Goal: Task Accomplishment & Management: Manage account settings

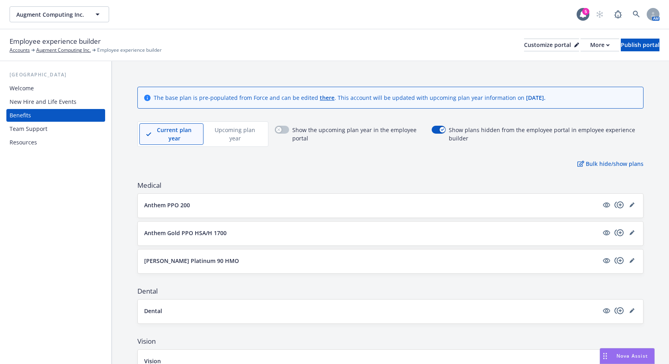
scroll to position [404, 0]
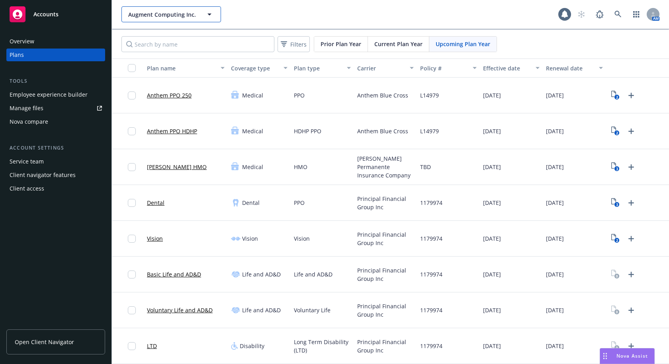
click at [169, 14] on span "Augment Computing Inc." at bounding box center [162, 14] width 69 height 8
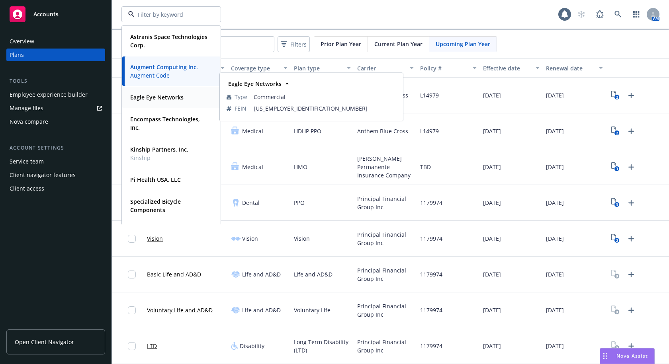
click at [165, 103] on div "Eagle Eye Networks" at bounding box center [156, 98] width 58 height 12
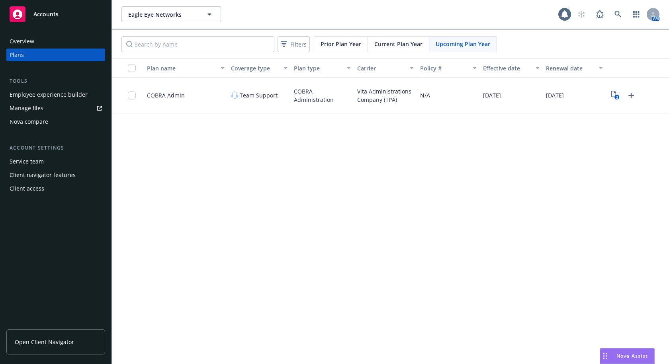
click at [405, 43] on span "Current Plan Year" at bounding box center [398, 44] width 48 height 8
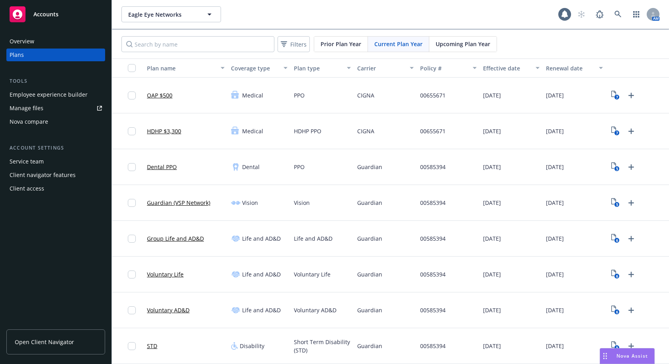
click at [47, 339] on span "Open Client Navigator" at bounding box center [44, 342] width 59 height 8
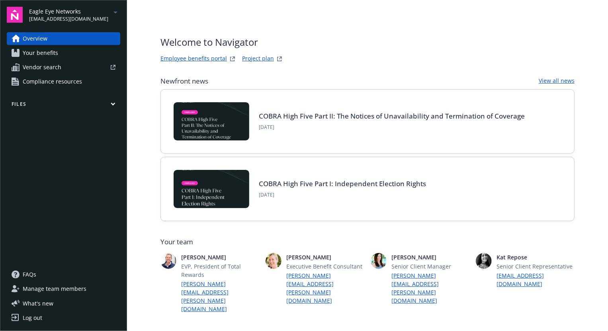
click at [55, 291] on span "Manage team members" at bounding box center [55, 289] width 64 height 13
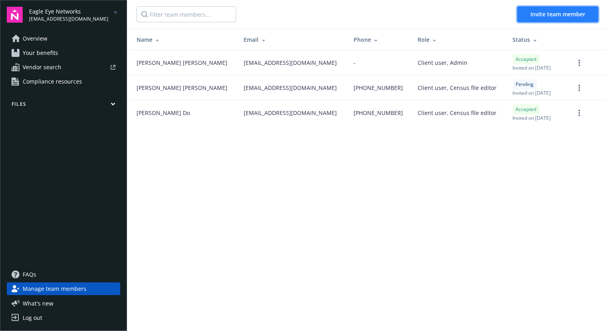
click at [546, 14] on span "Invite team member" at bounding box center [557, 14] width 55 height 8
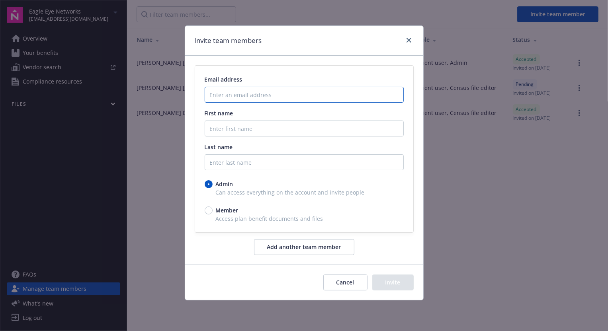
click at [246, 93] on input "Enter an email address" at bounding box center [304, 95] width 199 height 16
click at [282, 34] on div "Invite team members" at bounding box center [304, 41] width 238 height 30
click at [251, 93] on input "Enter an email address" at bounding box center [304, 95] width 199 height 16
paste input "jeteichman@een.com"
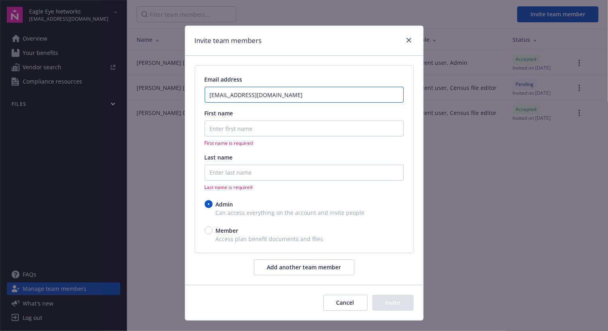
type input "jeteichman@een.com"
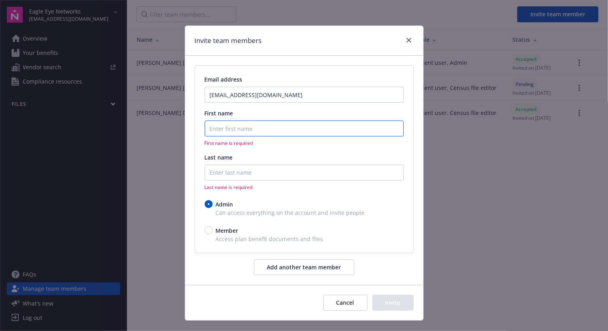
click at [232, 131] on input "First name" at bounding box center [304, 129] width 199 height 16
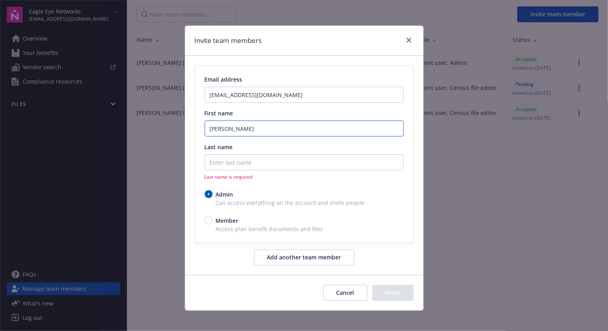
type input "Jana"
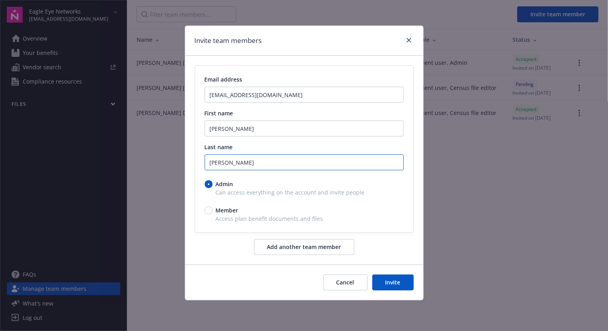
click at [211, 164] on input "teichman" at bounding box center [304, 162] width 199 height 16
type input "Teichman"
click at [398, 281] on button "Invite" at bounding box center [392, 283] width 41 height 16
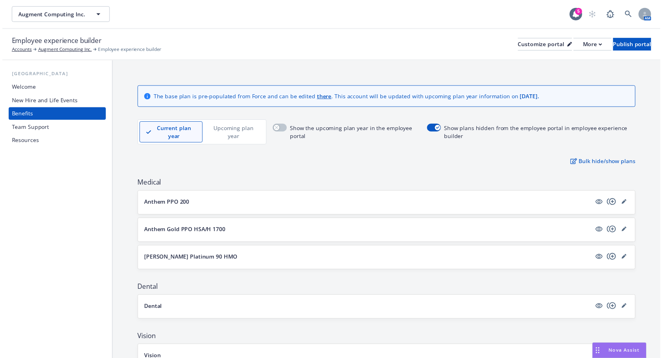
scroll to position [404, 0]
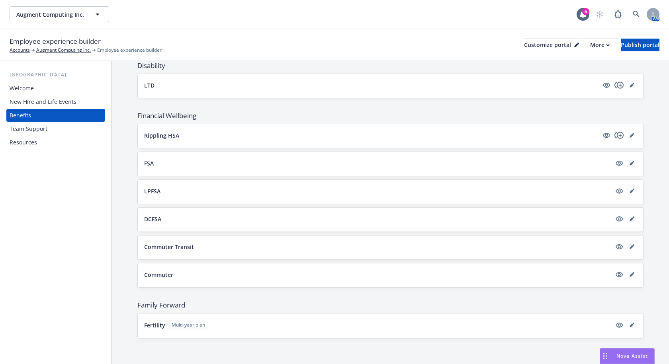
click at [275, 23] on div "Augment Computing Inc. Augment Computing Inc. 5 AM" at bounding box center [334, 14] width 669 height 29
click at [629, 136] on icon "editPencil" at bounding box center [631, 135] width 5 height 5
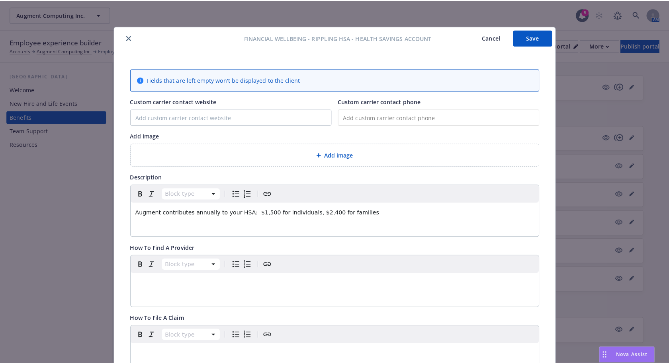
scroll to position [24, 0]
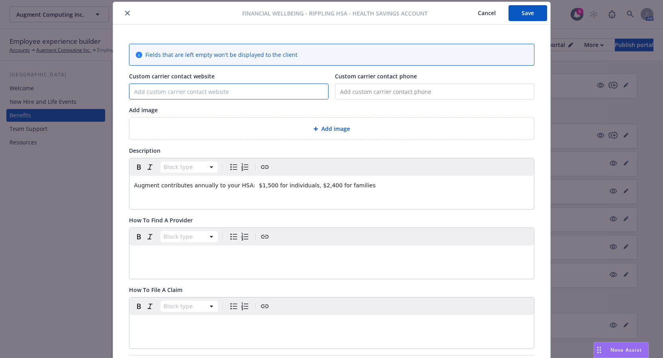
click at [215, 87] on input "Custom carrier contact website" at bounding box center [228, 91] width 199 height 15
click at [125, 13] on icon "close" at bounding box center [127, 13] width 5 height 5
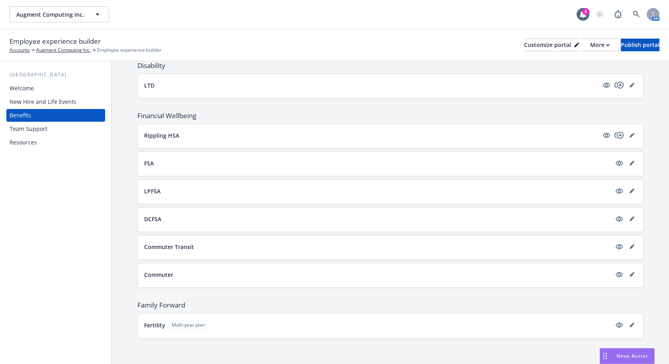
click at [67, 100] on div "New Hire and Life Events" at bounding box center [43, 102] width 67 height 13
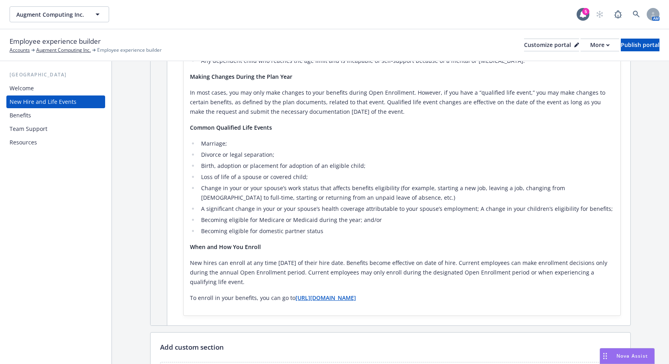
scroll to position [279, 0]
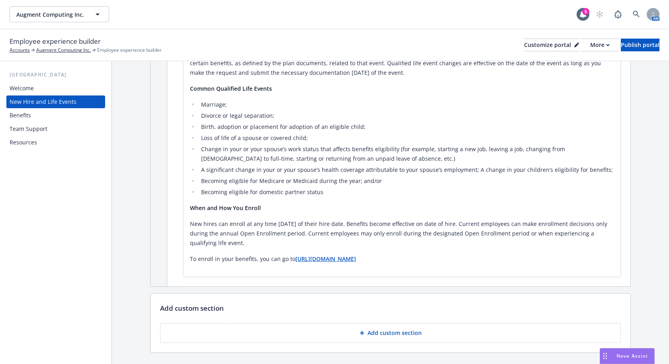
drag, startPoint x: 378, startPoint y: 259, endPoint x: 302, endPoint y: 263, distance: 76.5
click at [295, 263] on p "To enroll in your benefits, you can go to [URL][DOMAIN_NAME]" at bounding box center [402, 259] width 424 height 10
copy strong "[URL][DOMAIN_NAME]"
click at [33, 113] on div "Benefits" at bounding box center [56, 115] width 92 height 13
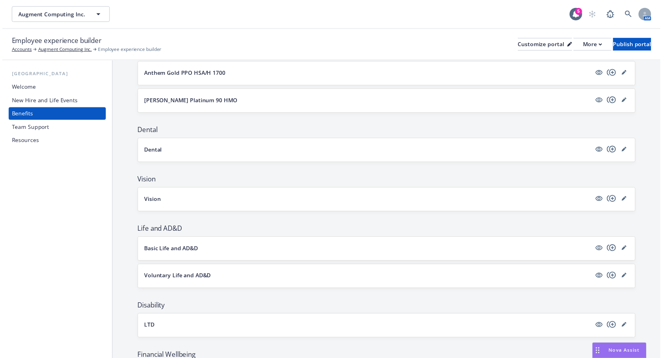
scroll to position [318, 0]
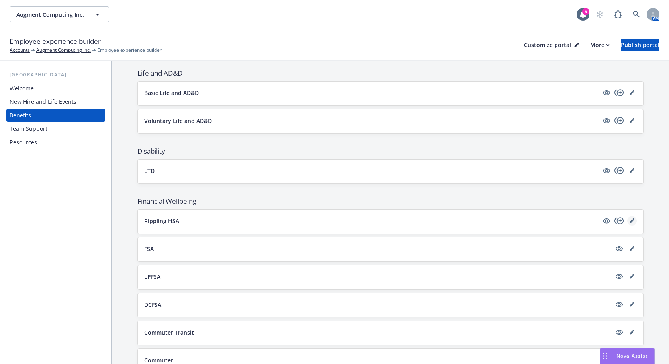
click at [632, 220] on icon "editPencil" at bounding box center [633, 220] width 2 height 2
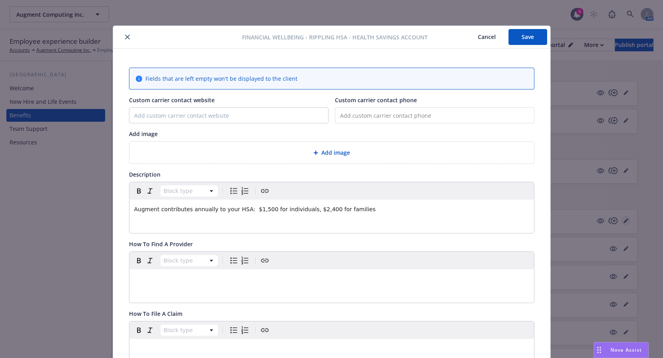
scroll to position [24, 0]
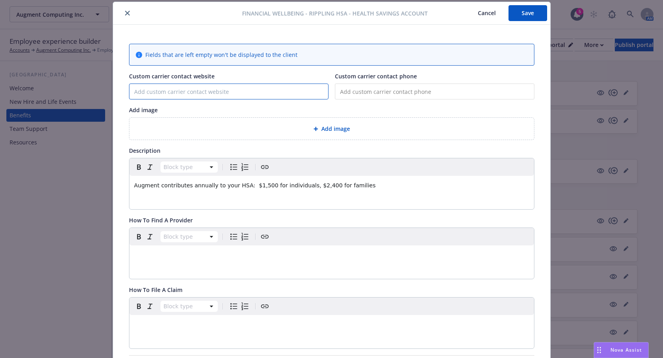
click at [189, 90] on input "Custom carrier contact website" at bounding box center [228, 91] width 199 height 15
paste input "[URL][DOMAIN_NAME]"
type input "[URL][DOMAIN_NAME]"
click at [354, 183] on p "Augment contributes annually to your HSA: $1,500 for individuals, $2,400 for fa…" at bounding box center [331, 186] width 395 height 10
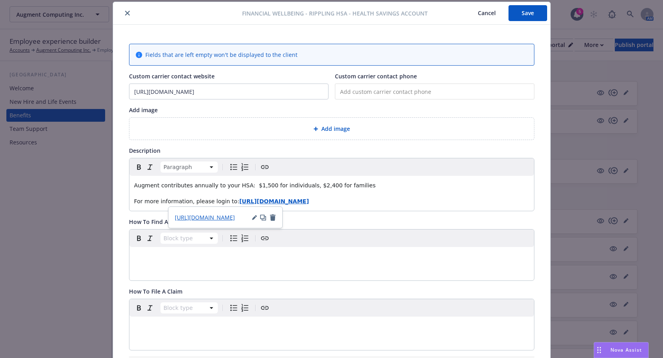
click at [417, 193] on div "Augment contributes annually to your HSA: $1,500 for individuals, $2,400 for fa…" at bounding box center [331, 193] width 404 height 35
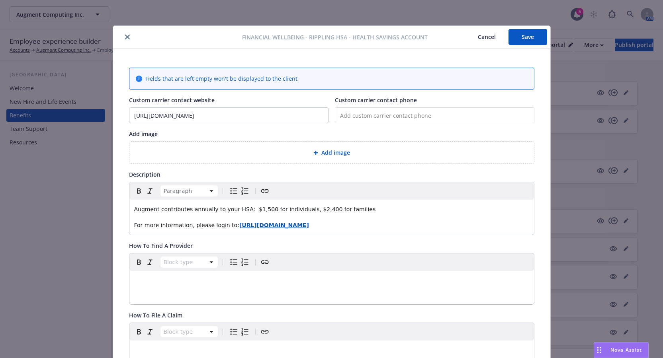
click at [353, 209] on p "Augment contributes annually to your HSA: $1,500 for individuals, $2,400 for fa…" at bounding box center [331, 210] width 395 height 10
click at [129, 208] on div "Augment contributes annually to your HSA: $1,500 for individuals, $2,400 for fa…" at bounding box center [331, 217] width 404 height 35
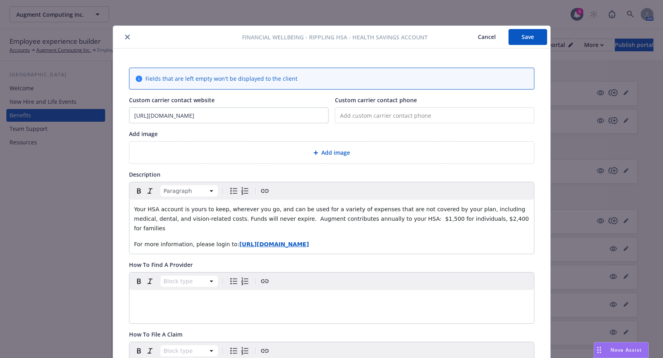
click at [457, 220] on p "Your HSA account is yours to keep, wherever you go, and can be used for a varie…" at bounding box center [331, 219] width 395 height 29
drag, startPoint x: 221, startPoint y: 116, endPoint x: 130, endPoint y: 113, distance: 90.8
click at [113, 113] on div "Fields that are left empty won't be displayed to the client Custom carrier cont…" at bounding box center [331, 333] width 437 height 568
click at [538, 37] on button "Save" at bounding box center [527, 37] width 39 height 16
click at [126, 37] on icon "close" at bounding box center [127, 37] width 5 height 5
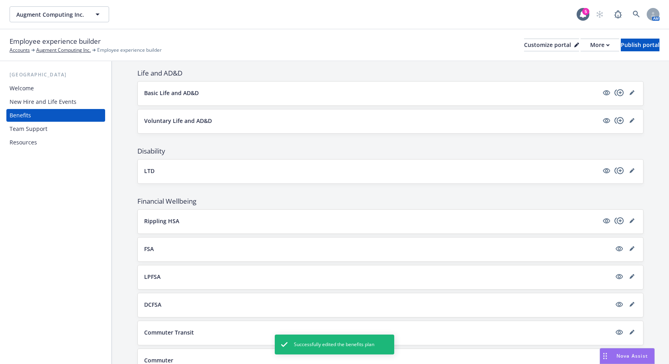
click at [624, 254] on div "FSA" at bounding box center [390, 249] width 492 height 11
click at [629, 249] on icon "editPencil" at bounding box center [631, 249] width 4 height 4
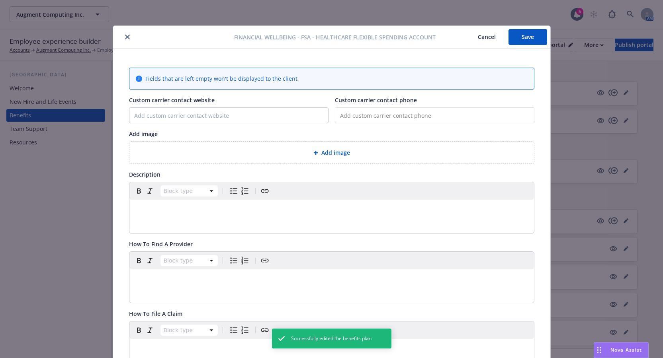
scroll to position [24, 0]
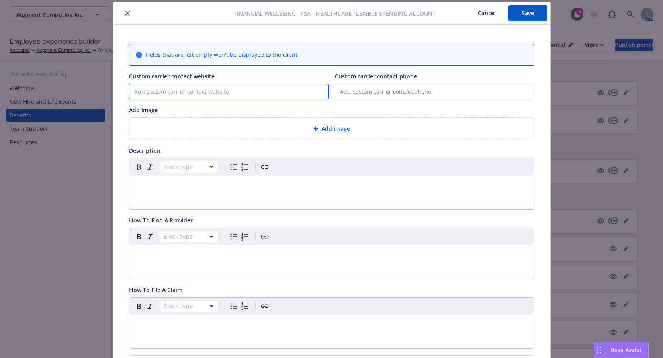
click at [216, 93] on input "Custom carrier contact website" at bounding box center [228, 91] width 199 height 15
paste input "[URL][DOMAIN_NAME]"
type input "[URL][DOMAIN_NAME]"
click at [167, 189] on p "editable markdown" at bounding box center [331, 186] width 395 height 10
paste div "editable markdown"
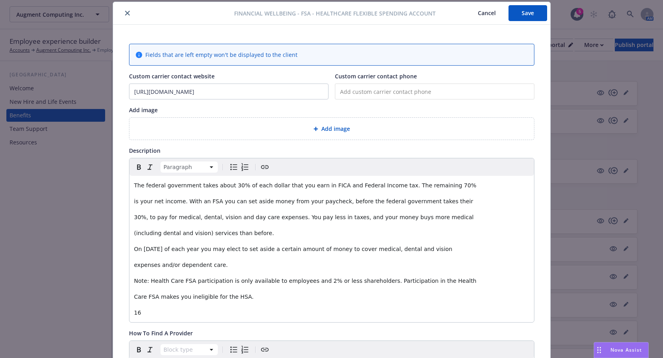
click at [134, 202] on span "is your net income. With an FSA you can set aside money from your paycheck, bef…" at bounding box center [303, 201] width 339 height 6
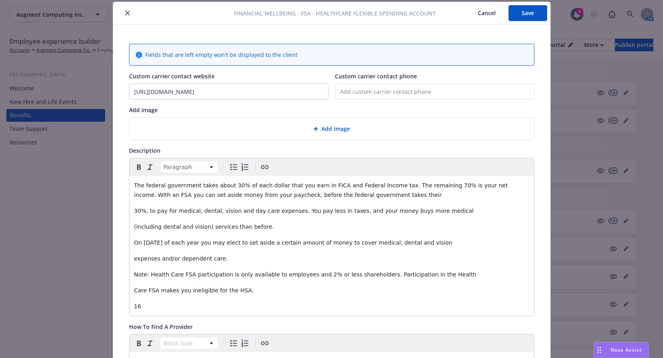
click at [129, 211] on div "The federal government takes about 30% of each dollar that you earn in FICA and…" at bounding box center [331, 246] width 404 height 140
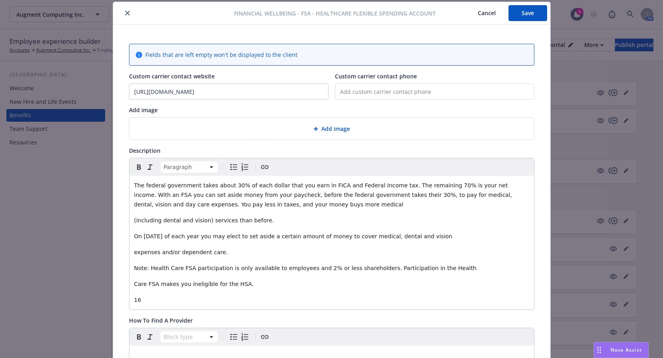
click at [131, 221] on div "The federal government takes about 30% of each dollar that you earn in FICA and…" at bounding box center [331, 243] width 404 height 134
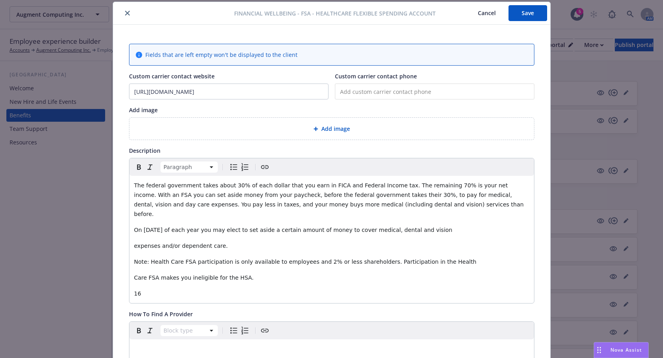
click at [134, 227] on span "On [DATE] of each year you may elect to set aside a certain amount of money to …" at bounding box center [293, 230] width 318 height 6
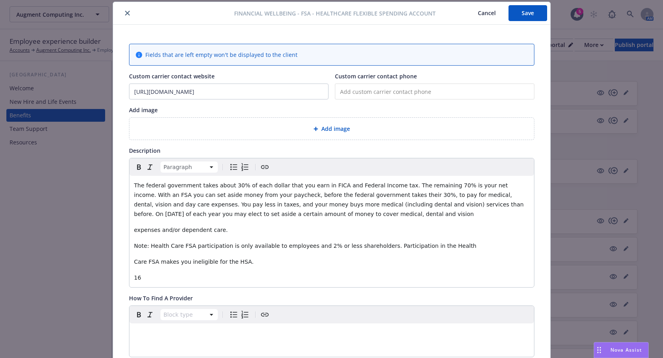
click at [131, 229] on div "The federal government takes about 30% of each dollar that you earn in FICA and…" at bounding box center [331, 231] width 404 height 111
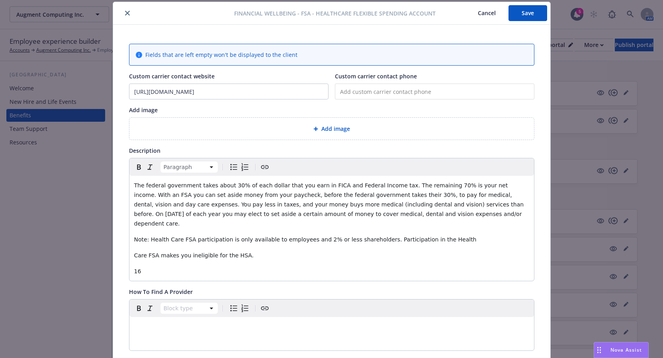
click at [130, 230] on div "The federal government takes about 30% of each dollar that you earn in FICA and…" at bounding box center [331, 228] width 404 height 105
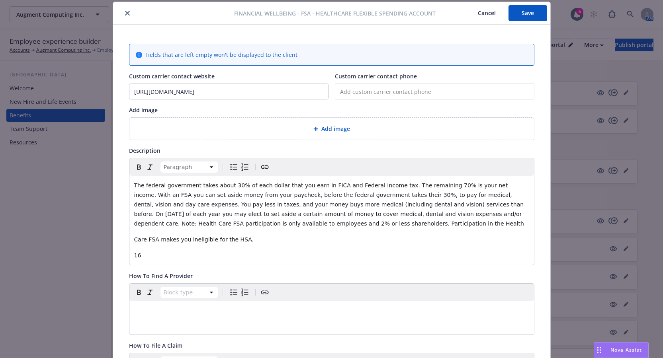
click at [129, 240] on div "The federal government takes about 30% of each dollar that you earn in FICA and…" at bounding box center [331, 220] width 404 height 89
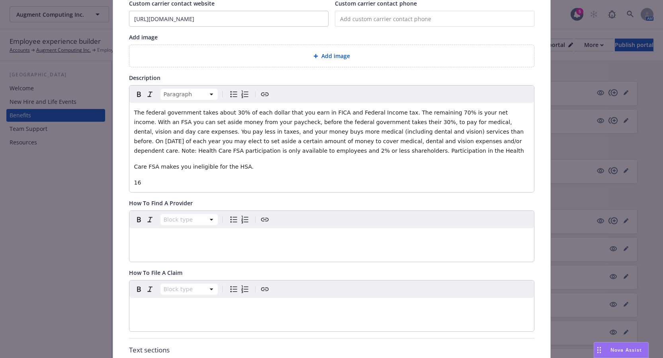
scroll to position [103, 0]
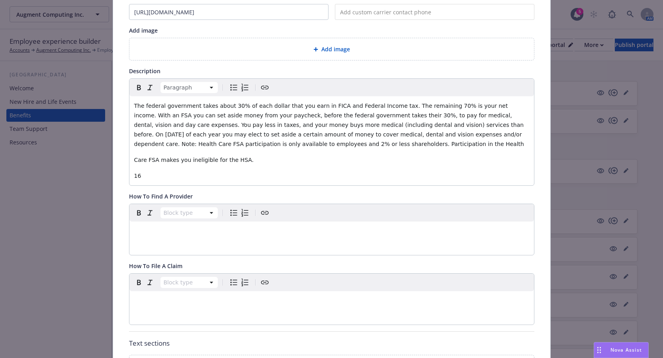
click at [159, 180] on p "16" at bounding box center [331, 176] width 395 height 10
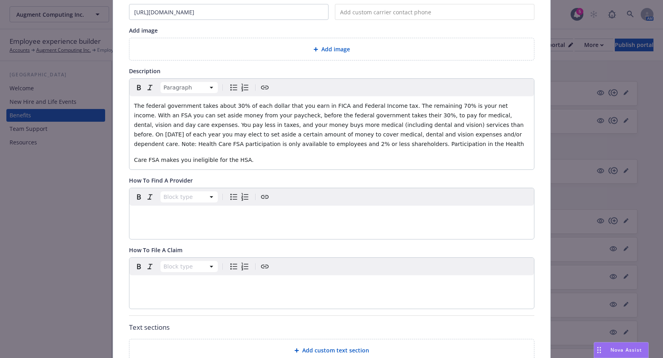
click at [134, 162] on span "Care FSA makes you ineligible for the HSA." at bounding box center [194, 160] width 120 height 6
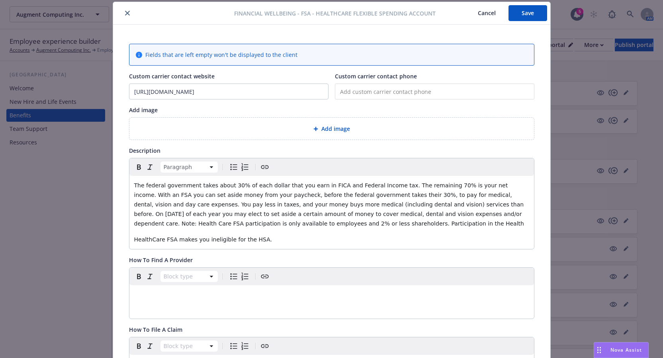
scroll to position [64, 0]
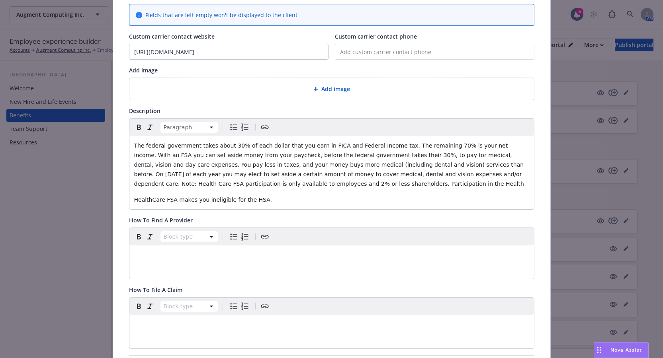
click at [277, 204] on p "HealthCare FSA makes you ineligible for the HSA." at bounding box center [331, 200] width 395 height 10
drag, startPoint x: 216, startPoint y: 50, endPoint x: 119, endPoint y: 49, distance: 97.5
click at [119, 49] on div "Fields that are left empty won't be displayed to the client Custom carrier cont…" at bounding box center [331, 278] width 437 height 587
click at [275, 199] on p "HealthCare FSA makes you ineligible for the HSA." at bounding box center [331, 200] width 395 height 10
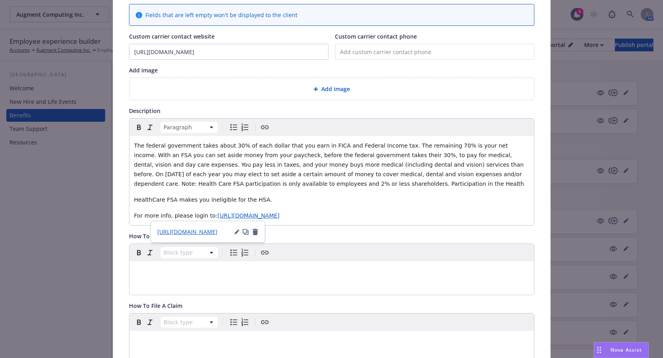
scroll to position [0, 0]
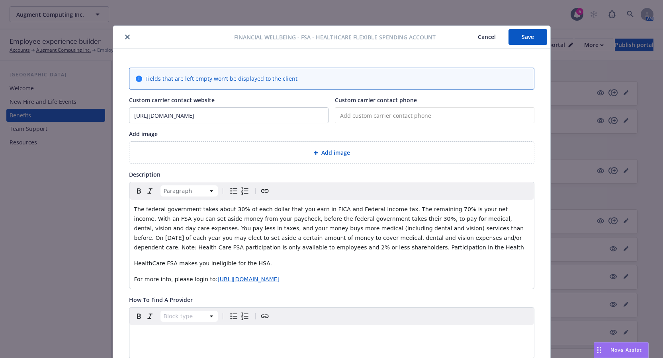
drag, startPoint x: 263, startPoint y: 256, endPoint x: 266, endPoint y: 253, distance: 4.5
click at [266, 254] on div "The federal government takes about 30% of each dollar that you earn in FICA and…" at bounding box center [331, 244] width 404 height 89
drag, startPoint x: 271, startPoint y: 247, endPoint x: 129, endPoint y: 249, distance: 141.7
click at [129, 249] on div "The federal government takes about 30% of each dollar that you earn in FICA and…" at bounding box center [331, 244] width 404 height 89
click at [129, 253] on div "The federal government takes about 30% of each dollar that you earn in FICA and…" at bounding box center [331, 244] width 404 height 89
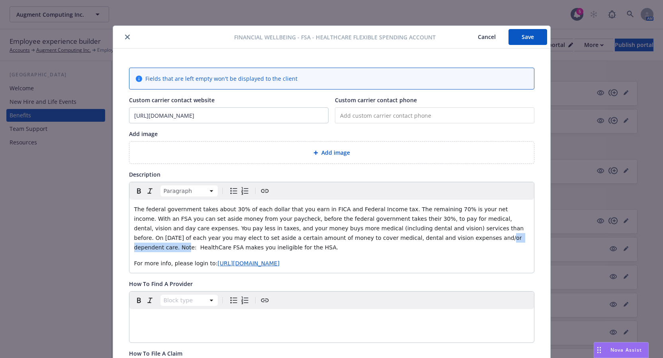
drag, startPoint x: 344, startPoint y: 238, endPoint x: 286, endPoint y: 240, distance: 58.6
click at [286, 240] on span "The federal government takes about 30% of each dollar that you earn in FICA and…" at bounding box center [329, 228] width 391 height 45
drag, startPoint x: 264, startPoint y: 240, endPoint x: 220, endPoint y: 239, distance: 43.4
click at [220, 239] on span "The federal government takes about 30% of each dollar that you earn in FICA and…" at bounding box center [329, 228] width 391 height 45
click at [521, 36] on button "Save" at bounding box center [527, 37] width 39 height 16
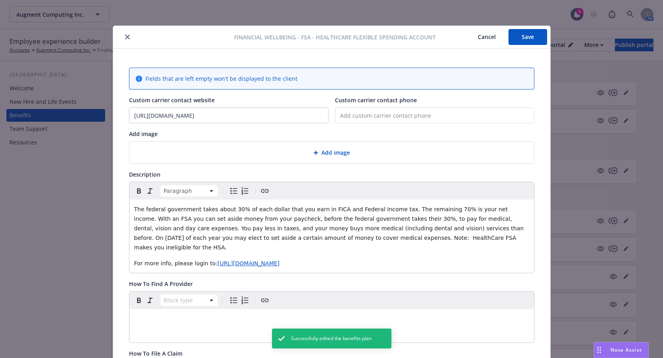
drag, startPoint x: 127, startPoint y: 38, endPoint x: 168, endPoint y: 133, distance: 102.9
click at [166, 133] on div "Financial Wellbeing - FSA - Healthcare Flexible Spending Account Cancel Save Fi…" at bounding box center [331, 330] width 437 height 609
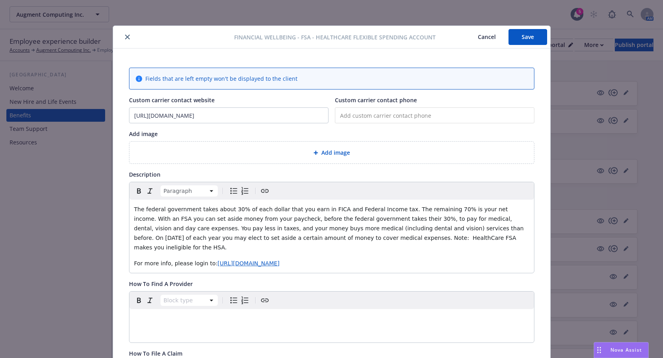
click at [521, 41] on button "Save" at bounding box center [527, 37] width 39 height 16
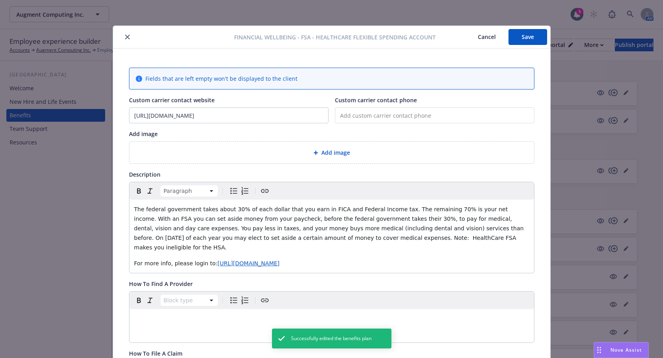
click at [127, 39] on button "close" at bounding box center [128, 37] width 10 height 10
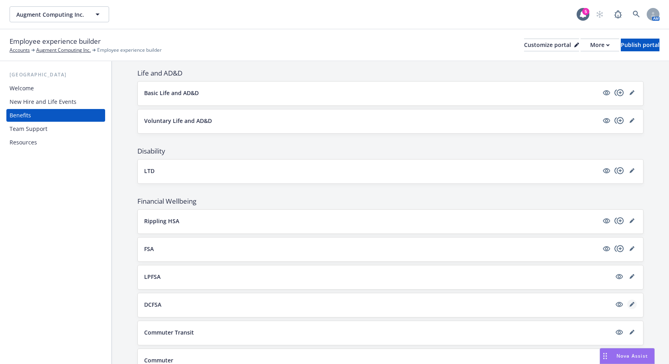
click at [629, 305] on icon "editPencil" at bounding box center [631, 305] width 4 height 4
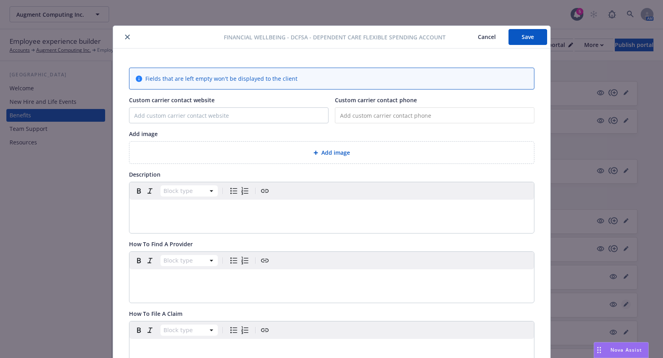
scroll to position [24, 0]
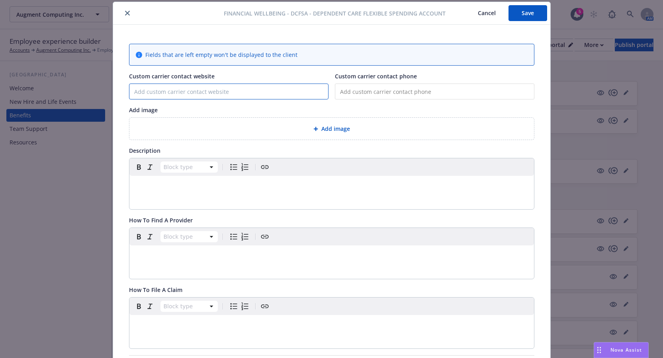
click at [218, 92] on input "Custom carrier contact website" at bounding box center [228, 91] width 199 height 15
paste input "[URL][DOMAIN_NAME]"
type input "[URL][DOMAIN_NAME]"
click at [163, 180] on div "editable markdown" at bounding box center [331, 185] width 404 height 19
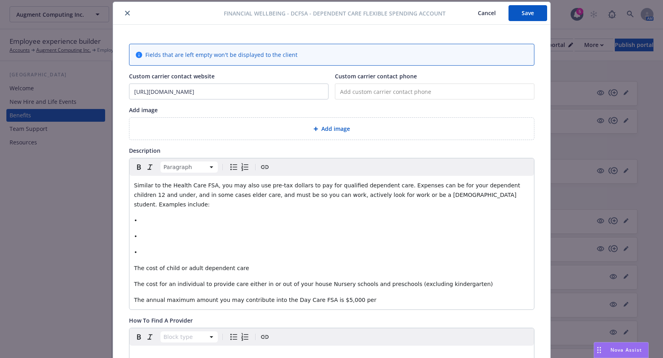
click at [137, 248] on p "•" at bounding box center [331, 253] width 395 height 10
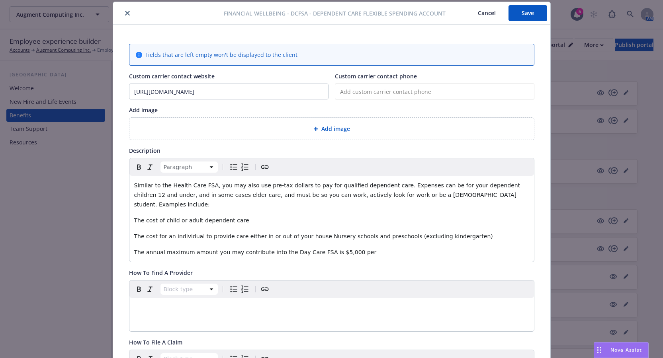
click at [129, 210] on div "Similar to the Health Care FSA, you may also use pre-tax dollars to pay for qua…" at bounding box center [331, 219] width 404 height 86
click at [134, 233] on span "The cost for an individual to provide care either in or out of your house Nurse…" at bounding box center [313, 236] width 359 height 6
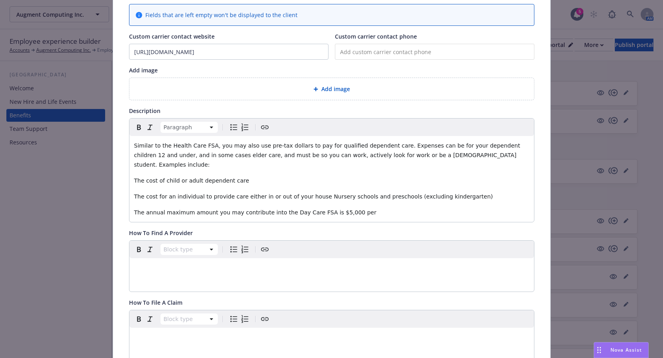
scroll to position [103, 0]
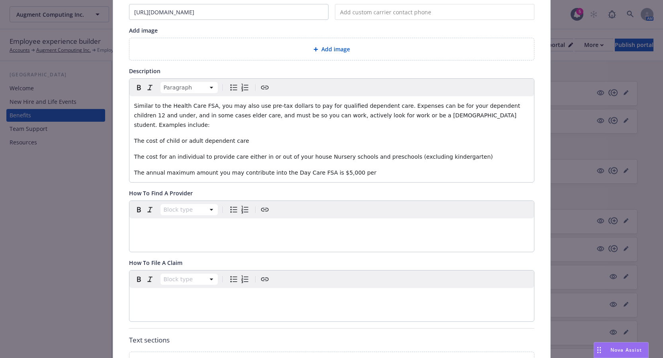
click at [352, 168] on p "The annual maximum amount you may contribute into the Day Care FSA is $5,000 per" at bounding box center [331, 173] width 395 height 10
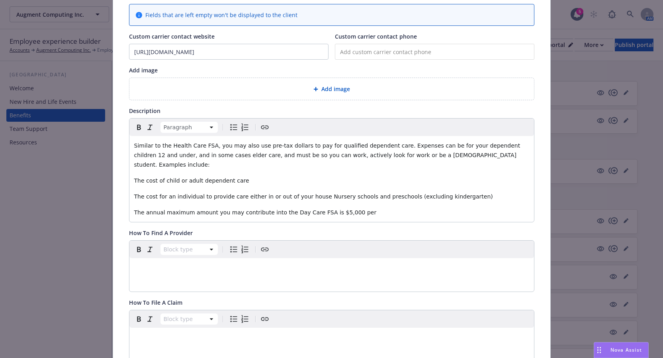
click at [379, 208] on p "The annual maximum amount you may contribute into the Day Care FSA is $5,000 per" at bounding box center [331, 213] width 395 height 10
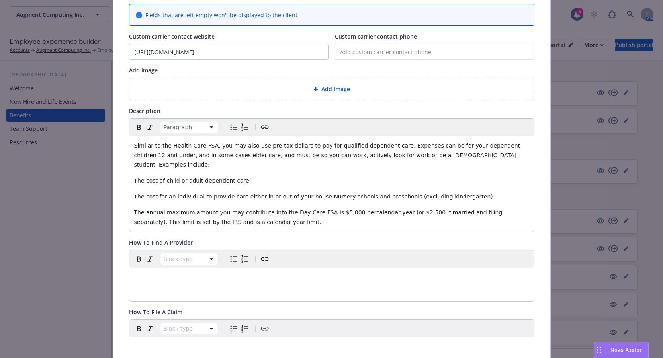
click at [346, 209] on span "The annual maximum amount you may contribute into the Day Care FSA is $5,000 pe…" at bounding box center [319, 217] width 370 height 16
click at [344, 209] on span "The annual maximum amount you may contribute into the Day Care FSA is $5,000 pe…" at bounding box center [319, 217] width 370 height 16
click at [342, 209] on span "The annual maximum amount you may contribute into the Day Care FSA is $5,000 pe…" at bounding box center [319, 217] width 370 height 16
click at [240, 145] on span "Similar to the Health Care FSA, you may also use pre-tax dollars to pay for qua…" at bounding box center [328, 155] width 388 height 25
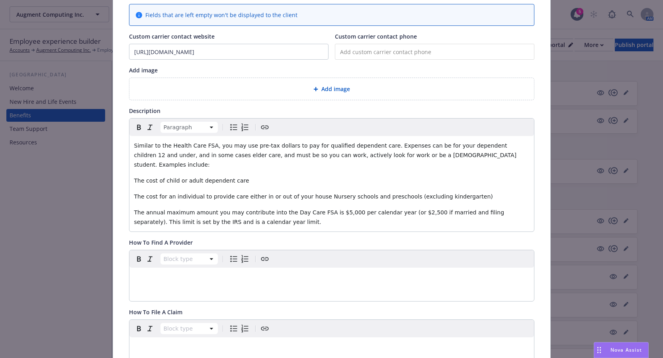
click at [205, 146] on span "Similar to the Health Care FSA, you may use pre-tax dollars to pay for qualifie…" at bounding box center [326, 155] width 384 height 25
click at [207, 146] on span "Similar to the Health Care FSA, you may use pre-tax dollars to pay for qualifie…" at bounding box center [326, 155] width 384 height 25
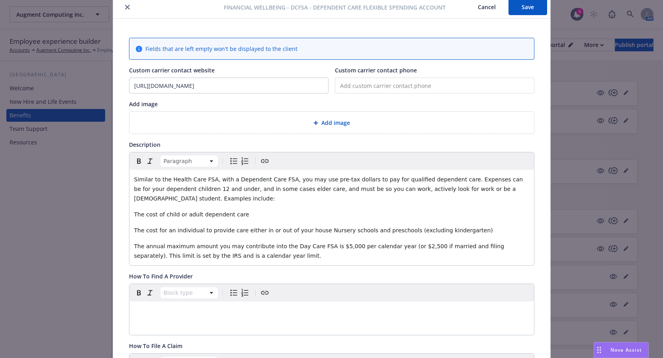
scroll to position [24, 0]
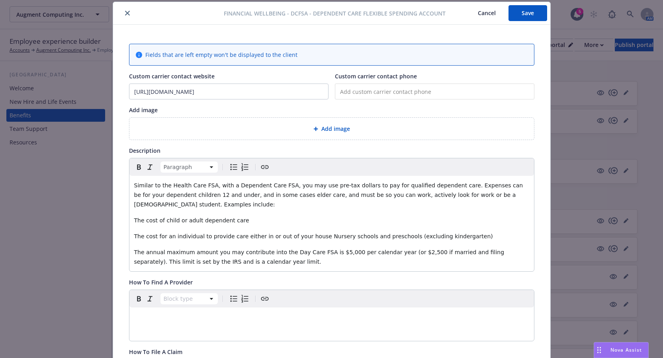
click at [240, 252] on p "The annual maximum amount you may contribute into the Day Care FSA is $5,000 pe…" at bounding box center [331, 257] width 395 height 19
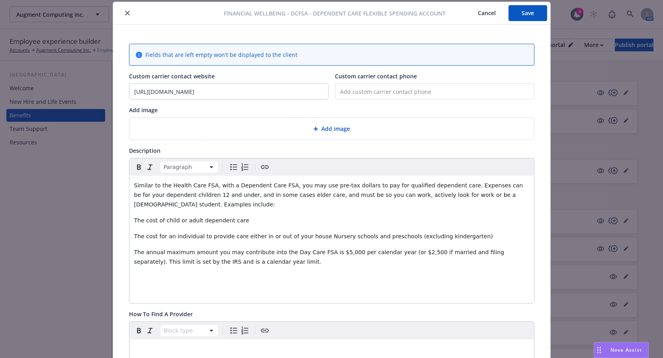
click at [307, 233] on span "The cost for an individual to provide care either in or out of your house Nurse…" at bounding box center [313, 236] width 359 height 6
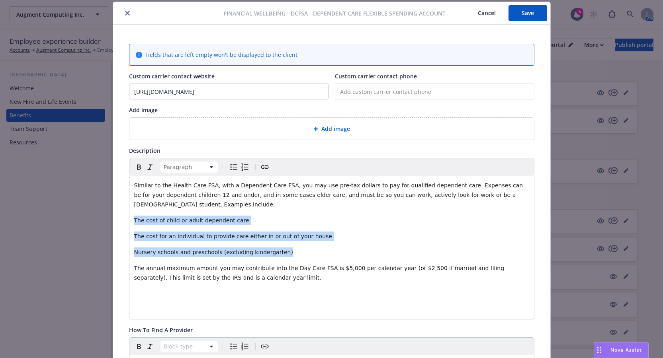
drag, startPoint x: 256, startPoint y: 242, endPoint x: 126, endPoint y: 205, distance: 134.8
click at [129, 205] on div "Paragraph Similar to the Health Care FSA, with a Dependent Care FSA, you may us…" at bounding box center [331, 239] width 405 height 162
click at [230, 167] on icon "Bulleted list" at bounding box center [234, 167] width 10 height 10
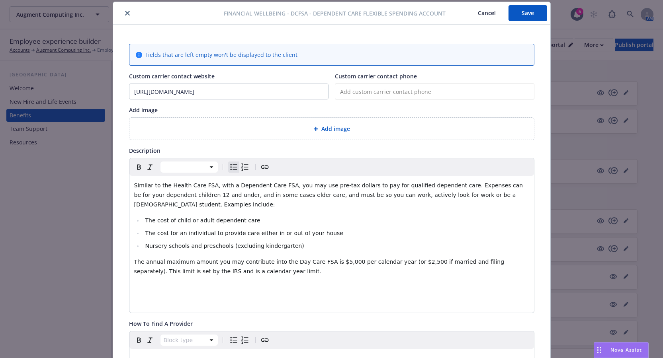
click at [272, 283] on p "editable markdown" at bounding box center [331, 288] width 395 height 10
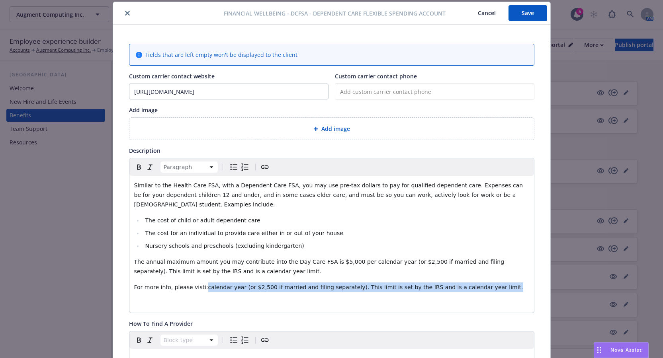
drag, startPoint x: 473, startPoint y: 280, endPoint x: 195, endPoint y: 277, distance: 277.9
click at [195, 283] on p "For more info, please visti:calendar year (or $2,500 if married and filing sepa…" at bounding box center [331, 288] width 395 height 10
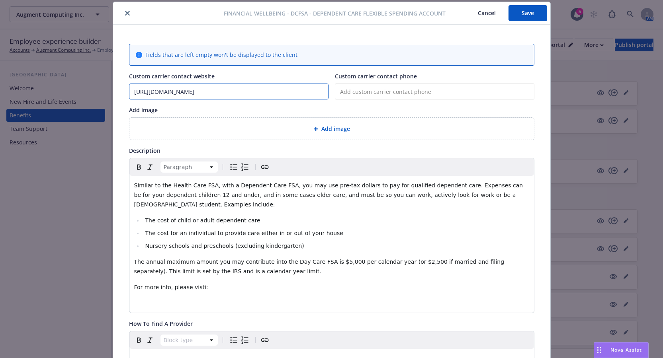
drag, startPoint x: 222, startPoint y: 91, endPoint x: 124, endPoint y: 91, distance: 97.9
click at [124, 91] on div "Fields that are left empty won't be displayed to the client Custom carrier cont…" at bounding box center [331, 350] width 437 height 650
click at [238, 283] on p "For more info, please visti:" at bounding box center [331, 288] width 395 height 10
click at [334, 285] on div "Similar to the Health Care FSA, with a Dependent Care FSA, you may use pre-tax …" at bounding box center [331, 244] width 404 height 137
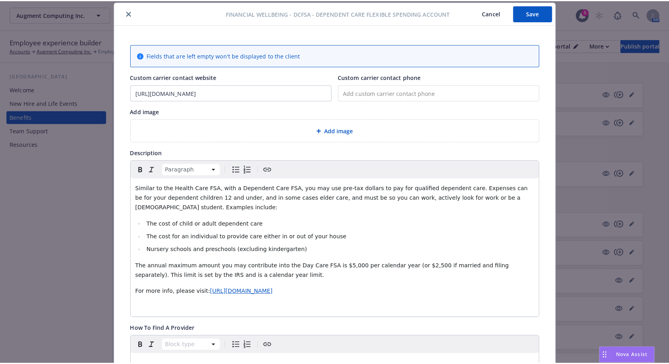
scroll to position [0, 0]
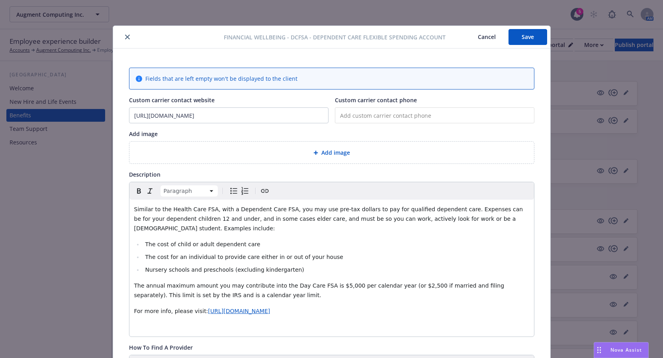
click at [516, 37] on button "Save" at bounding box center [527, 37] width 39 height 16
click at [127, 37] on button "close" at bounding box center [128, 37] width 10 height 10
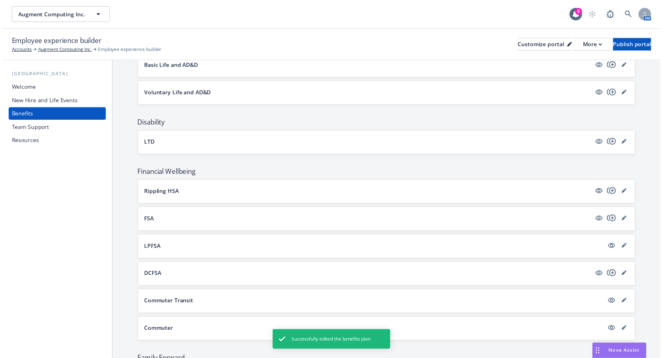
scroll to position [358, 0]
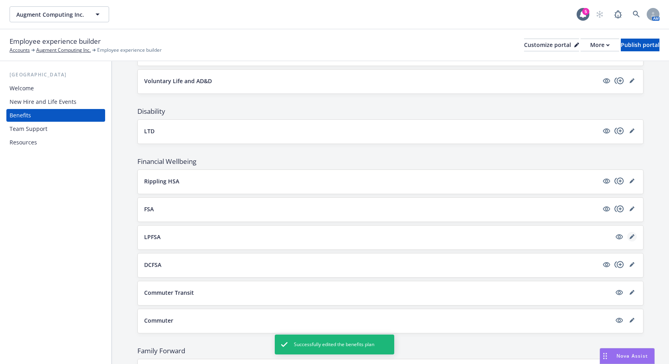
click at [632, 235] on icon "editPencil" at bounding box center [633, 235] width 2 height 2
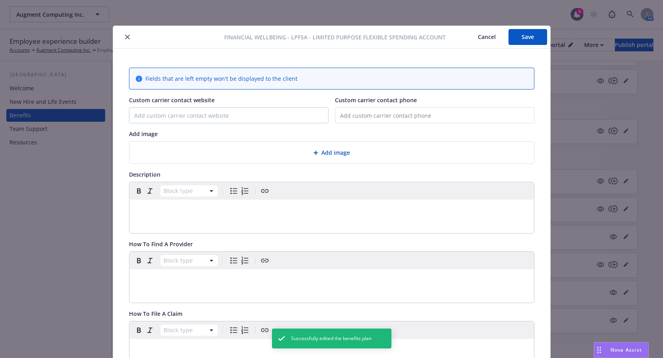
scroll to position [24, 0]
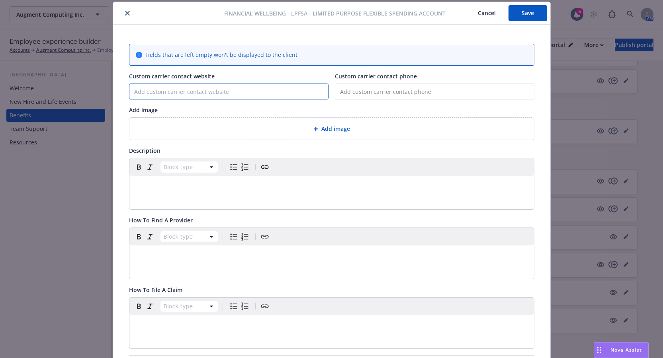
click at [249, 96] on input "Custom carrier contact website" at bounding box center [228, 91] width 199 height 15
paste input "[URL][DOMAIN_NAME]"
type input "[URL][DOMAIN_NAME]"
click at [163, 189] on p "editable markdown" at bounding box center [331, 186] width 395 height 10
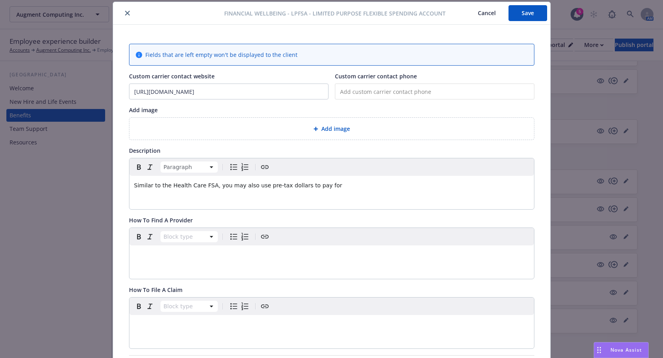
click at [206, 186] on span "Similar to the Health Care FSA, you may also use pre-tax dollars to pay for" at bounding box center [238, 185] width 208 height 6
click at [398, 182] on p "Similar to the Health Care FSA, with a limited purpose FSA you may also use pre…" at bounding box center [331, 186] width 395 height 10
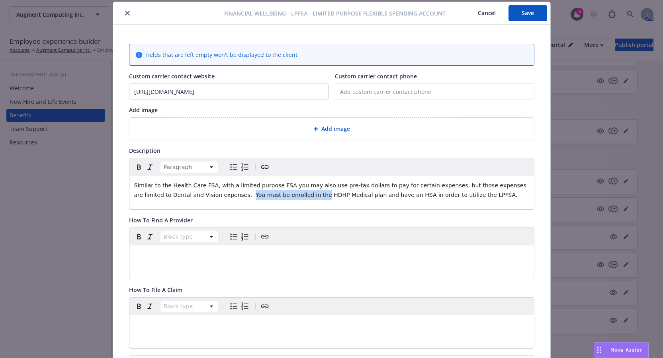
drag, startPoint x: 252, startPoint y: 194, endPoint x: 186, endPoint y: 194, distance: 66.1
click at [186, 194] on span "Similar to the Health Care FSA, with a limited purpose FSA you may also use pre…" at bounding box center [331, 190] width 394 height 16
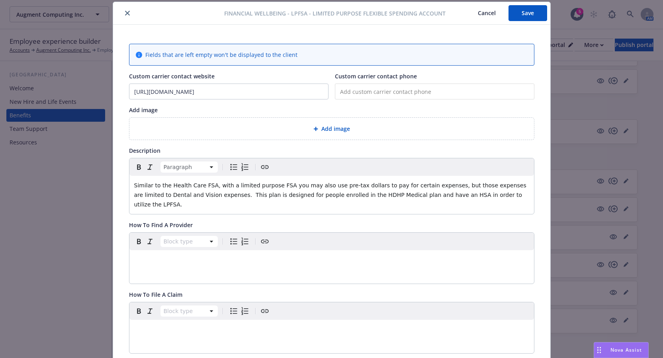
drag, startPoint x: 480, startPoint y: 194, endPoint x: 395, endPoint y: 197, distance: 84.8
click at [395, 197] on p "Similar to the Health Care FSA, with a limited purpose FSA you may also use pre…" at bounding box center [331, 195] width 395 height 29
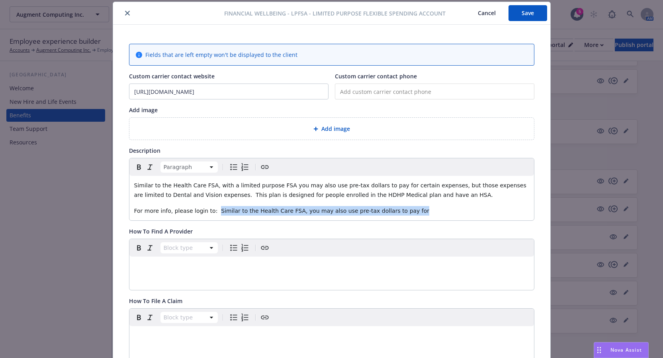
drag, startPoint x: 361, startPoint y: 213, endPoint x: 209, endPoint y: 209, distance: 152.5
click at [209, 209] on p "For more info, please login to: Similar to the Health Care FSA, you may also us…" at bounding box center [331, 211] width 395 height 10
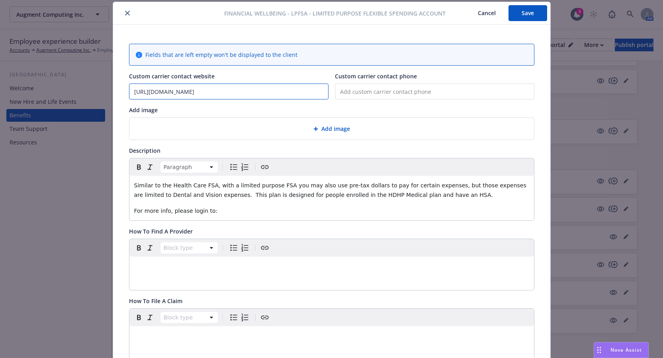
drag, startPoint x: 225, startPoint y: 88, endPoint x: 113, endPoint y: 92, distance: 111.1
click at [113, 92] on div "Fields that are left empty won't be displayed to the client Custom carrier cont…" at bounding box center [331, 304] width 437 height 558
click at [255, 208] on p "For more info, please login to:" at bounding box center [331, 211] width 395 height 10
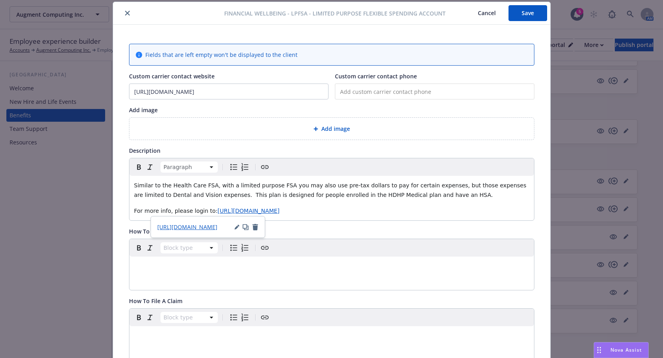
click at [279, 275] on div "editable markdown" at bounding box center [331, 266] width 404 height 19
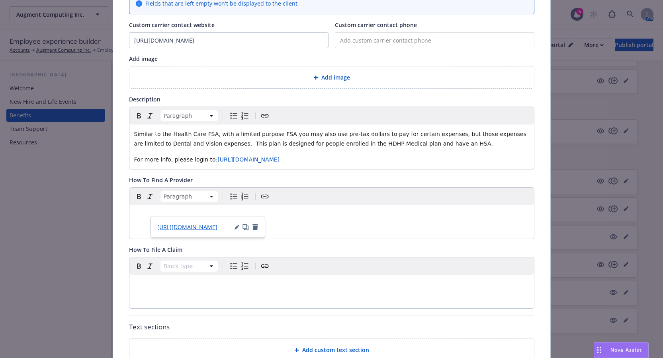
scroll to position [0, 0]
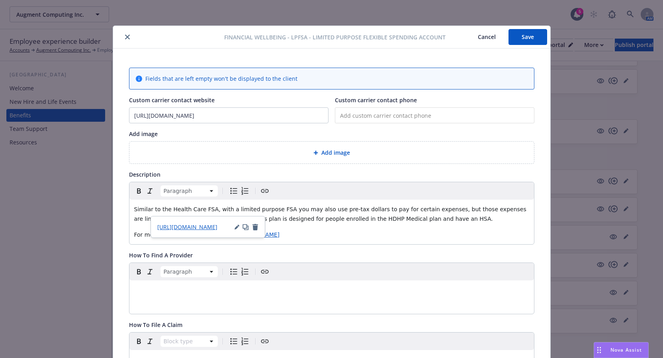
click at [225, 210] on span "Similar to the Health Care FSA, with a limited purpose FSA you may also use pre…" at bounding box center [331, 214] width 394 height 16
click at [359, 220] on span "Similar to the Health Care FSA, with a Limited Purpose FSA you may also use pre…" at bounding box center [331, 214] width 395 height 16
click at [530, 39] on button "Save" at bounding box center [527, 37] width 39 height 16
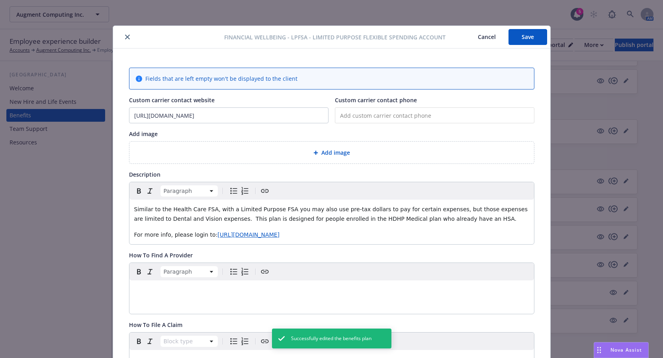
click at [125, 37] on icon "close" at bounding box center [127, 37] width 5 height 5
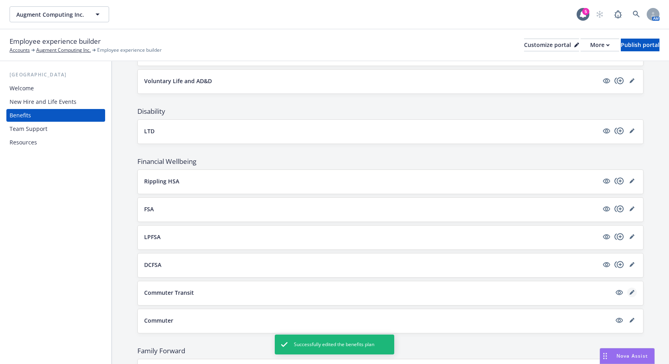
click at [629, 293] on link "editPencil" at bounding box center [632, 293] width 10 height 10
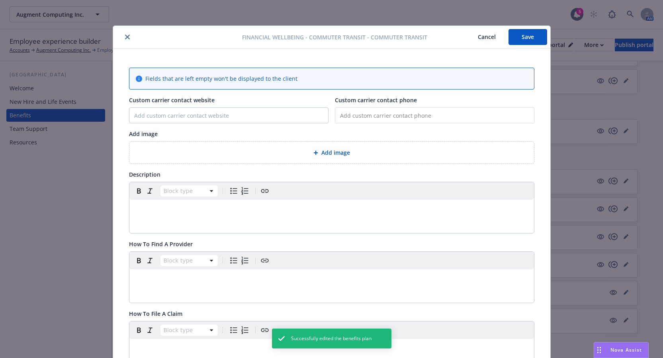
scroll to position [24, 0]
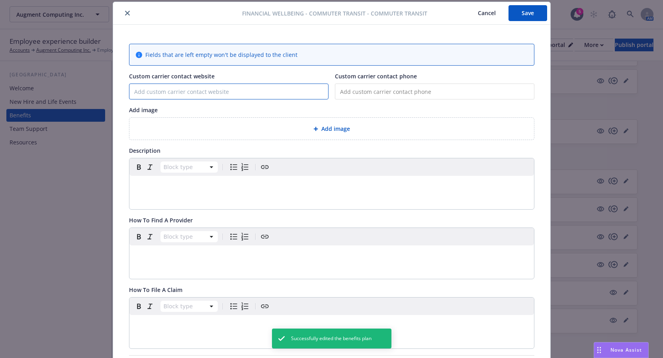
click at [223, 93] on input "Custom carrier contact website" at bounding box center [228, 91] width 199 height 15
paste input "[URL][DOMAIN_NAME]"
type input "[URL][DOMAIN_NAME]"
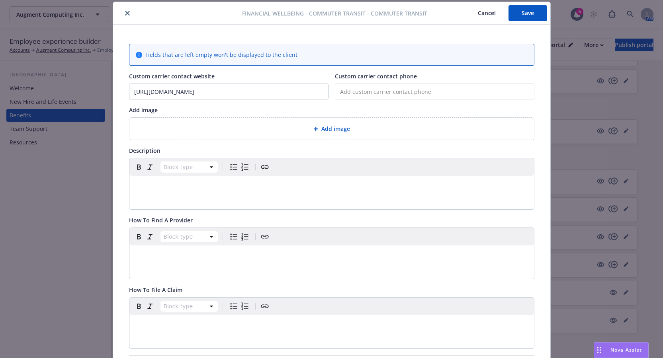
click at [174, 180] on div "editable markdown" at bounding box center [331, 185] width 404 height 19
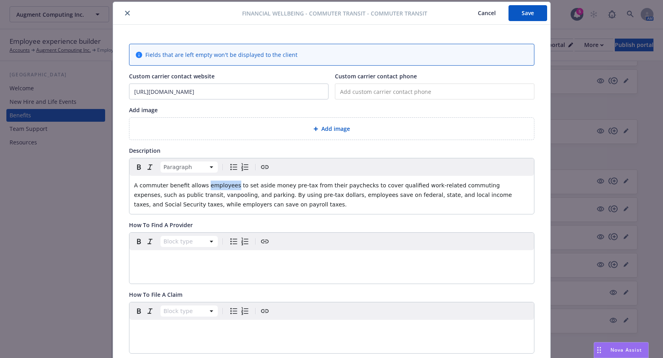
drag, startPoint x: 225, startPoint y: 184, endPoint x: 199, endPoint y: 186, distance: 26.3
click at [199, 186] on span "A commuter benefit allows employees to set aside money pre-tax from their paych…" at bounding box center [324, 194] width 380 height 25
drag, startPoint x: 302, startPoint y: 187, endPoint x: 289, endPoint y: 189, distance: 12.5
click at [289, 189] on span "A commuter benefit allows you to set aside money pre-tax from their paychecks t…" at bounding box center [330, 194] width 392 height 25
drag, startPoint x: 281, startPoint y: 196, endPoint x: 256, endPoint y: 196, distance: 25.1
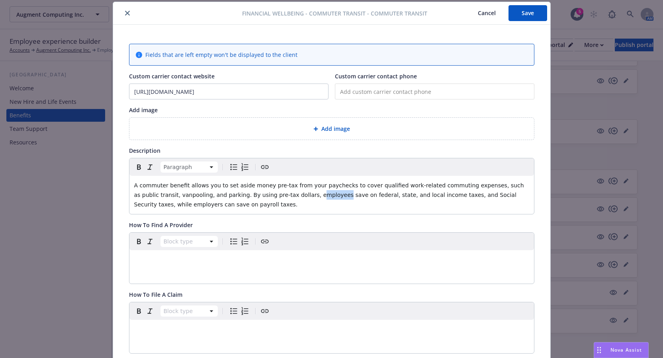
click at [256, 196] on span "A commuter benefit allows you to set aside money pre-tax from your paychecks to…" at bounding box center [330, 194] width 392 height 25
click at [228, 211] on div "A commuter benefit allows you to set aside money pre-tax from your paychecks to…" at bounding box center [331, 195] width 404 height 38
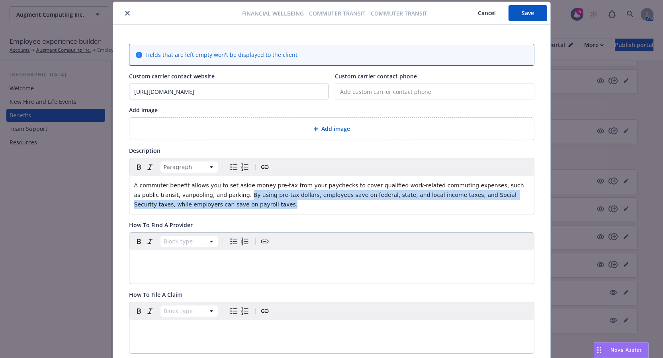
drag, startPoint x: 227, startPoint y: 209, endPoint x: 193, endPoint y: 196, distance: 35.8
click at [193, 196] on div "A commuter benefit allows you to set aside money pre-tax from your paychecks to…" at bounding box center [331, 195] width 404 height 38
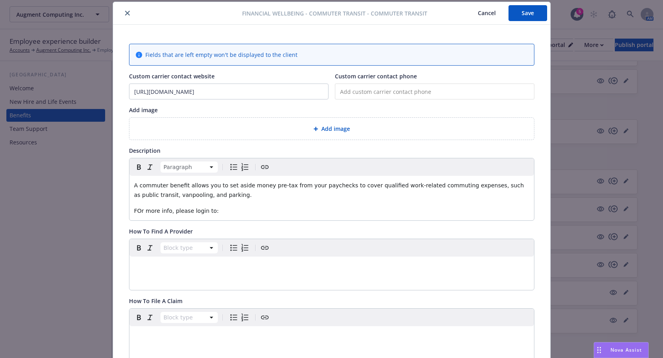
click at [137, 210] on span "FOr more info, please login to:" at bounding box center [176, 211] width 85 height 6
drag, startPoint x: 213, startPoint y: 93, endPoint x: 72, endPoint y: 93, distance: 140.5
click at [72, 93] on div "Financial Wellbeing - Commuter Transit - Commuter Transit Cancel Save Fields th…" at bounding box center [331, 179] width 663 height 358
click at [229, 209] on p "For more info, please login to:" at bounding box center [331, 211] width 395 height 10
click at [356, 277] on div "Block type" at bounding box center [331, 264] width 404 height 51
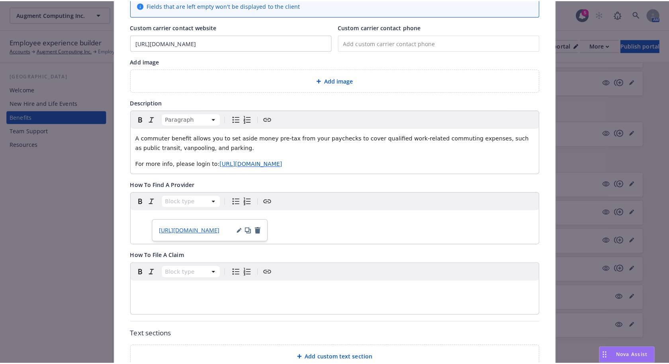
scroll to position [0, 0]
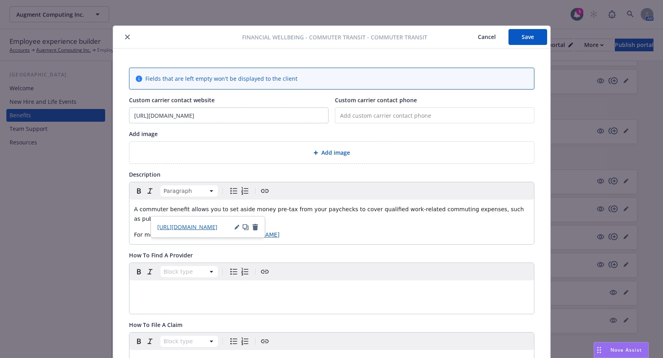
click at [535, 40] on button "Save" at bounding box center [527, 37] width 39 height 16
click at [125, 39] on icon "close" at bounding box center [127, 37] width 5 height 5
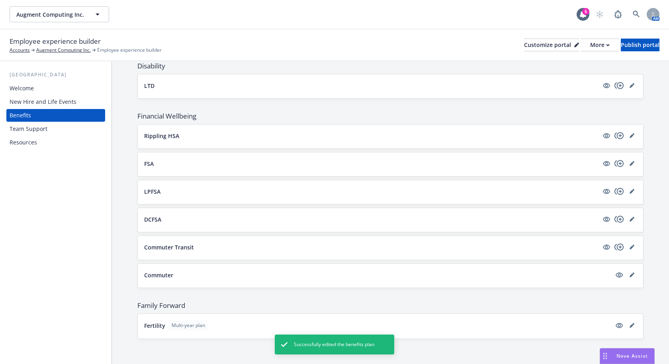
scroll to position [404, 0]
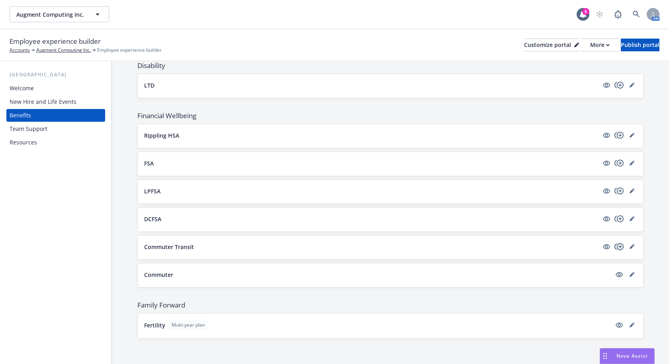
click at [614, 246] on icon "copyPlus" at bounding box center [619, 247] width 10 height 10
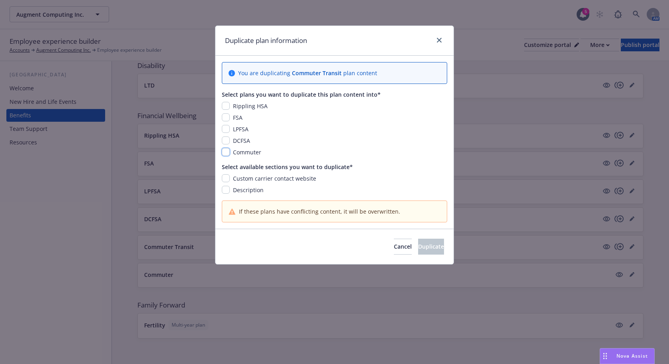
click at [226, 152] on input "checkbox" at bounding box center [226, 152] width 8 height 8
checkbox input "true"
click at [225, 178] on input "checkbox" at bounding box center [226, 178] width 8 height 8
checkbox input "true"
click at [226, 187] on input "checkbox" at bounding box center [226, 190] width 8 height 8
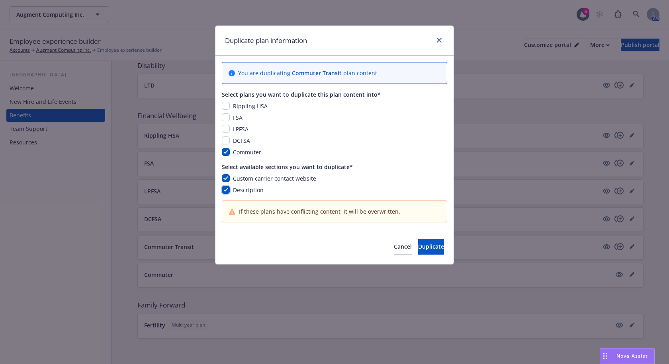
checkbox input "true"
click at [435, 249] on button "Duplicate" at bounding box center [431, 247] width 26 height 16
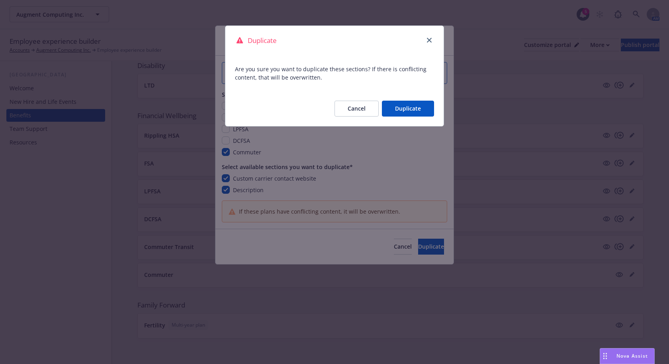
click at [416, 116] on button "Duplicate" at bounding box center [408, 109] width 52 height 16
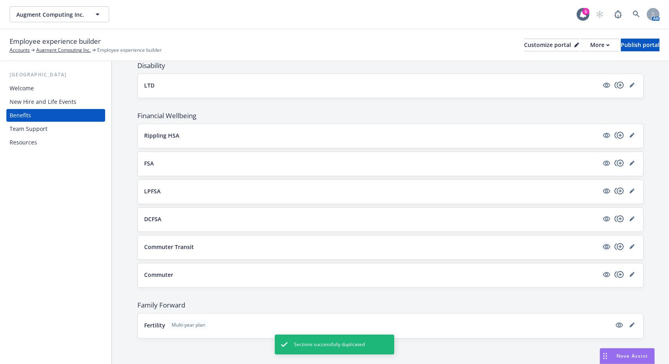
click at [603, 246] on icon "visible" at bounding box center [606, 246] width 7 height 7
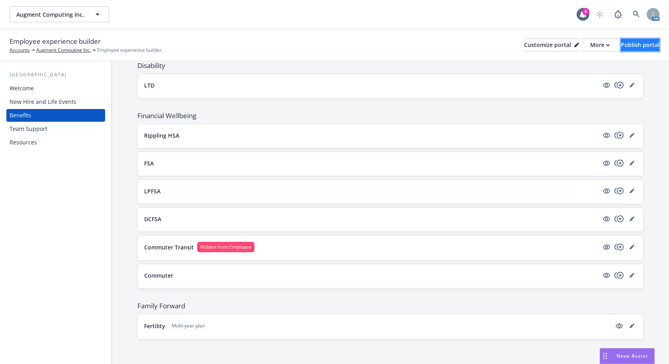
click at [626, 46] on div "Publish portal" at bounding box center [640, 45] width 39 height 12
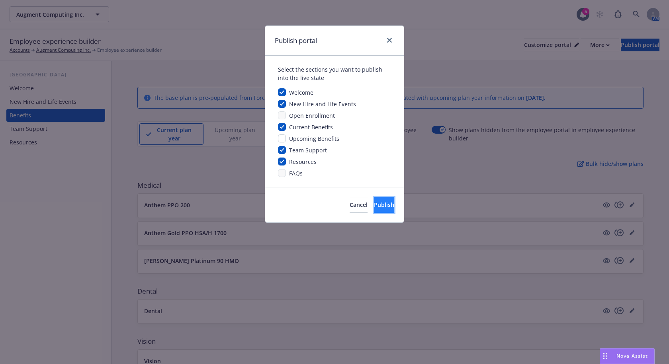
click at [378, 205] on span "Publish" at bounding box center [384, 205] width 20 height 8
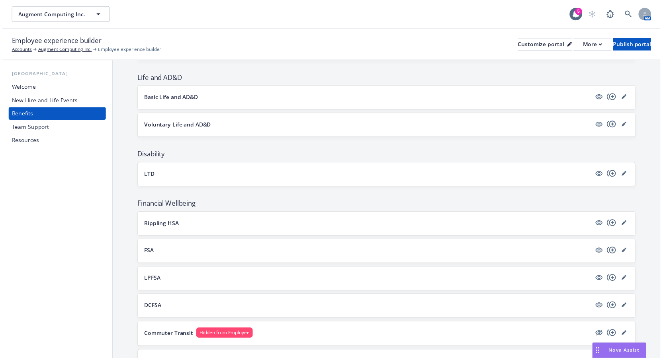
scroll to position [318, 0]
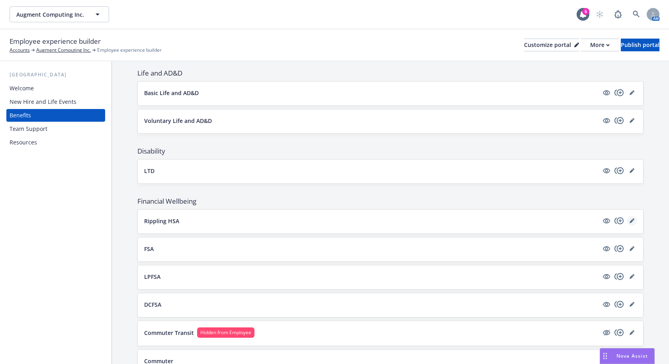
click at [629, 221] on icon "editPencil" at bounding box center [631, 221] width 5 height 5
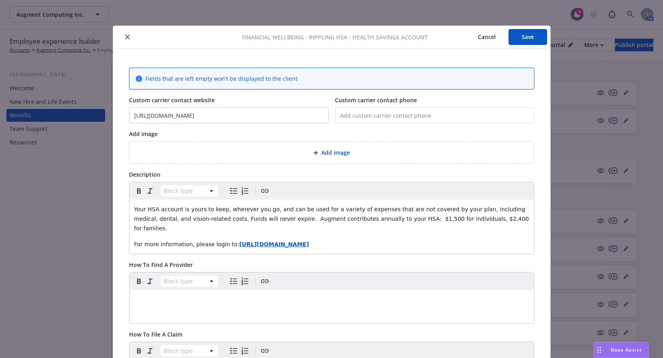
scroll to position [24, 0]
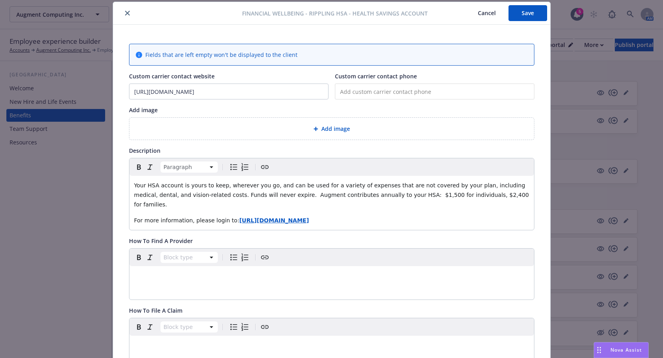
click at [238, 195] on span "Your HSA account is yours to keep, wherever you go, and can be used for a varie…" at bounding box center [332, 194] width 396 height 25
click at [441, 195] on span "Your HSA account is yours to keep, wherever you go, and can be used for a varie…" at bounding box center [330, 194] width 393 height 25
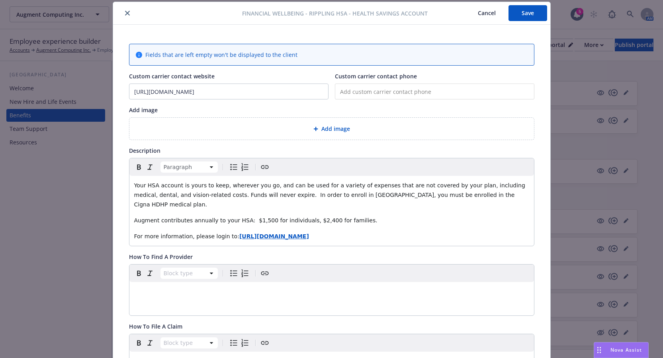
click at [390, 232] on p "For more information, please login to: [URL][DOMAIN_NAME]" at bounding box center [331, 237] width 395 height 10
click at [465, 202] on div "Your HSA account is yours to keep, wherever you go, and can be used for a varie…" at bounding box center [331, 211] width 404 height 70
click at [520, 16] on button "Save" at bounding box center [527, 13] width 39 height 16
